Goal: Check status: Check status

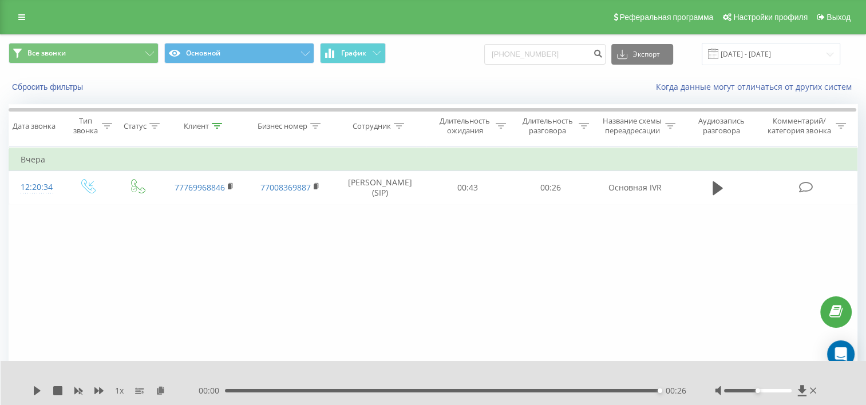
type input "[PHONE_NUMBER]"
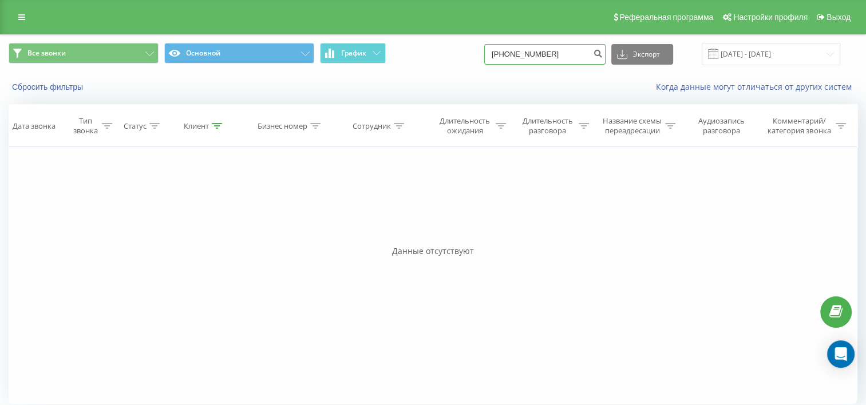
drag, startPoint x: 515, startPoint y: 50, endPoint x: 439, endPoint y: 53, distance: 75.6
click at [440, 53] on div "Все звонки Основной График +77074782187 Экспорт .csv .xls .xlsx 20.05.2025 - 20…" at bounding box center [433, 54] width 849 height 22
type input "7074782187"
